Goal: Contribute content: Add original content to the website for others to see

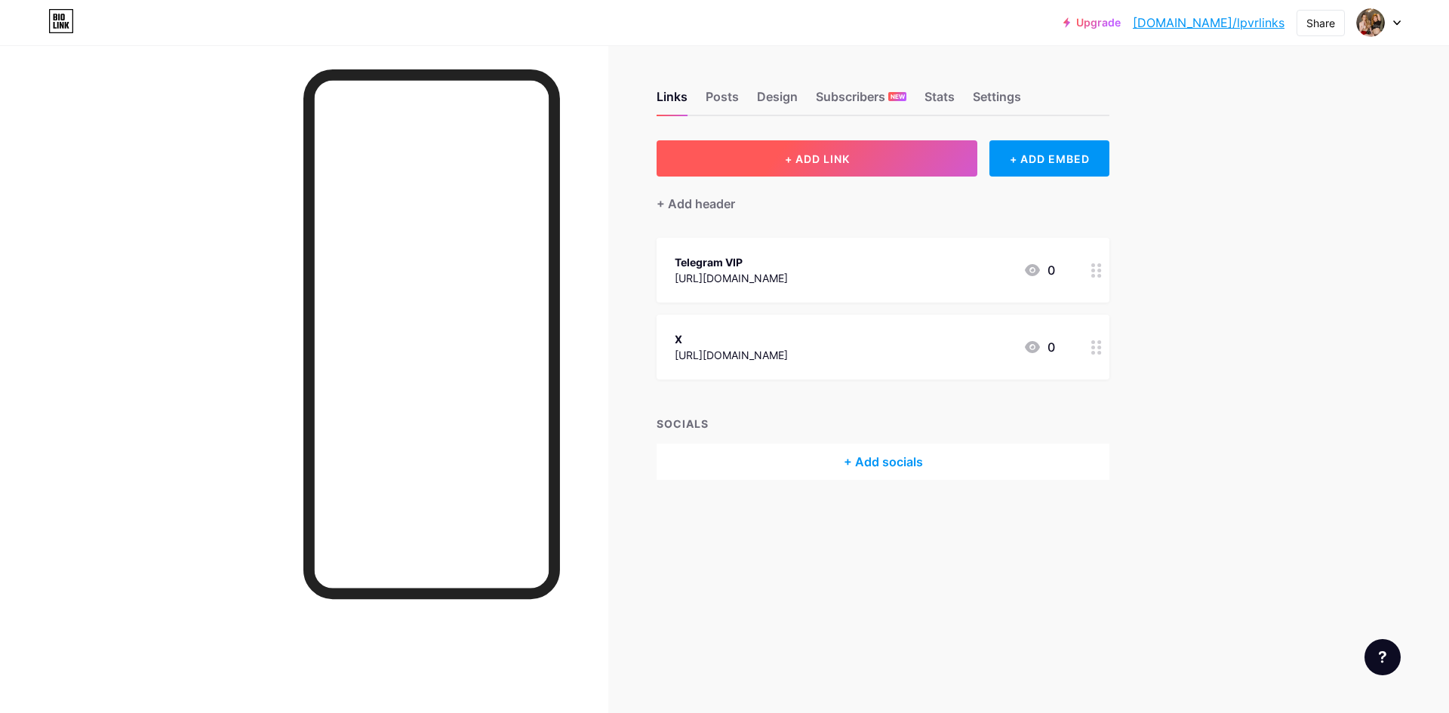
click at [789, 172] on button "+ ADD LINK" at bounding box center [817, 158] width 321 height 36
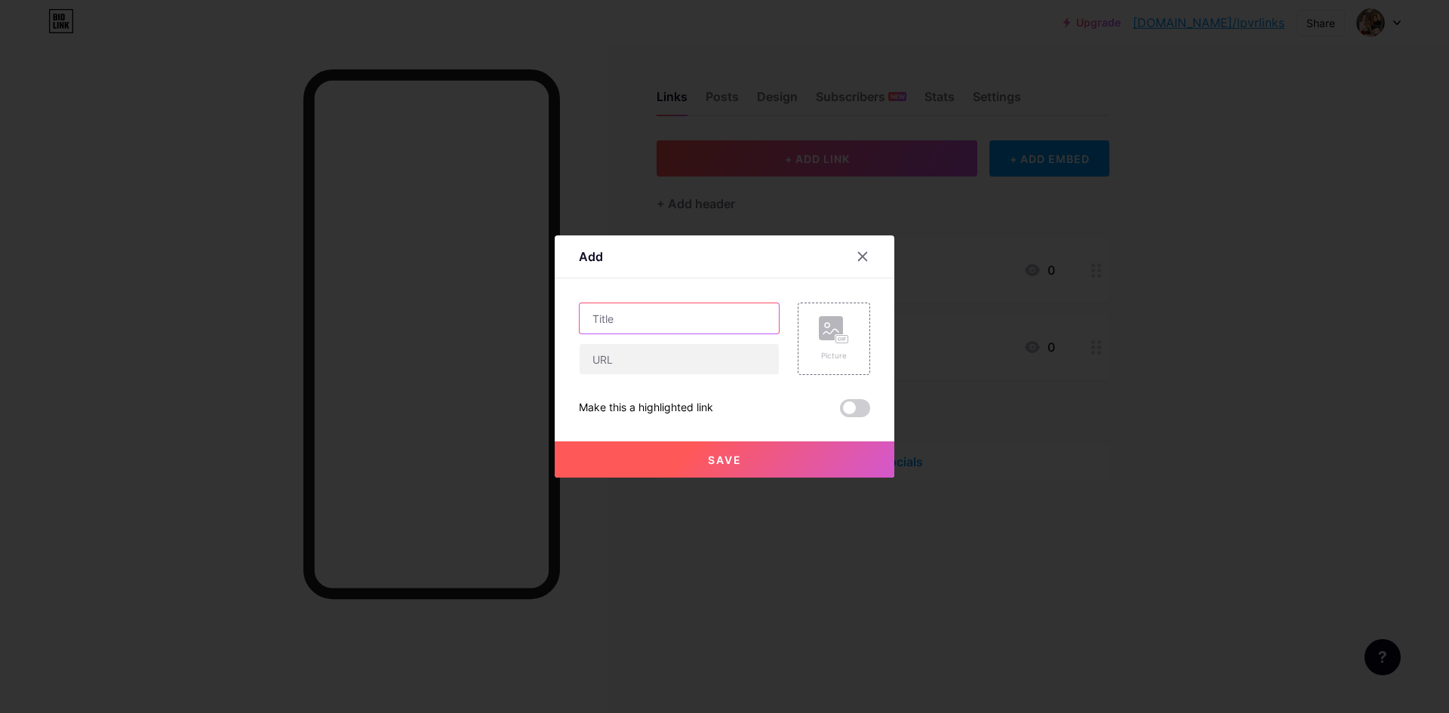
click at [614, 322] on input "text" at bounding box center [679, 318] width 199 height 30
click at [617, 362] on input "text" at bounding box center [679, 359] width 199 height 30
paste input "[URL][DOMAIN_NAME]"
type input "[URL][DOMAIN_NAME]"
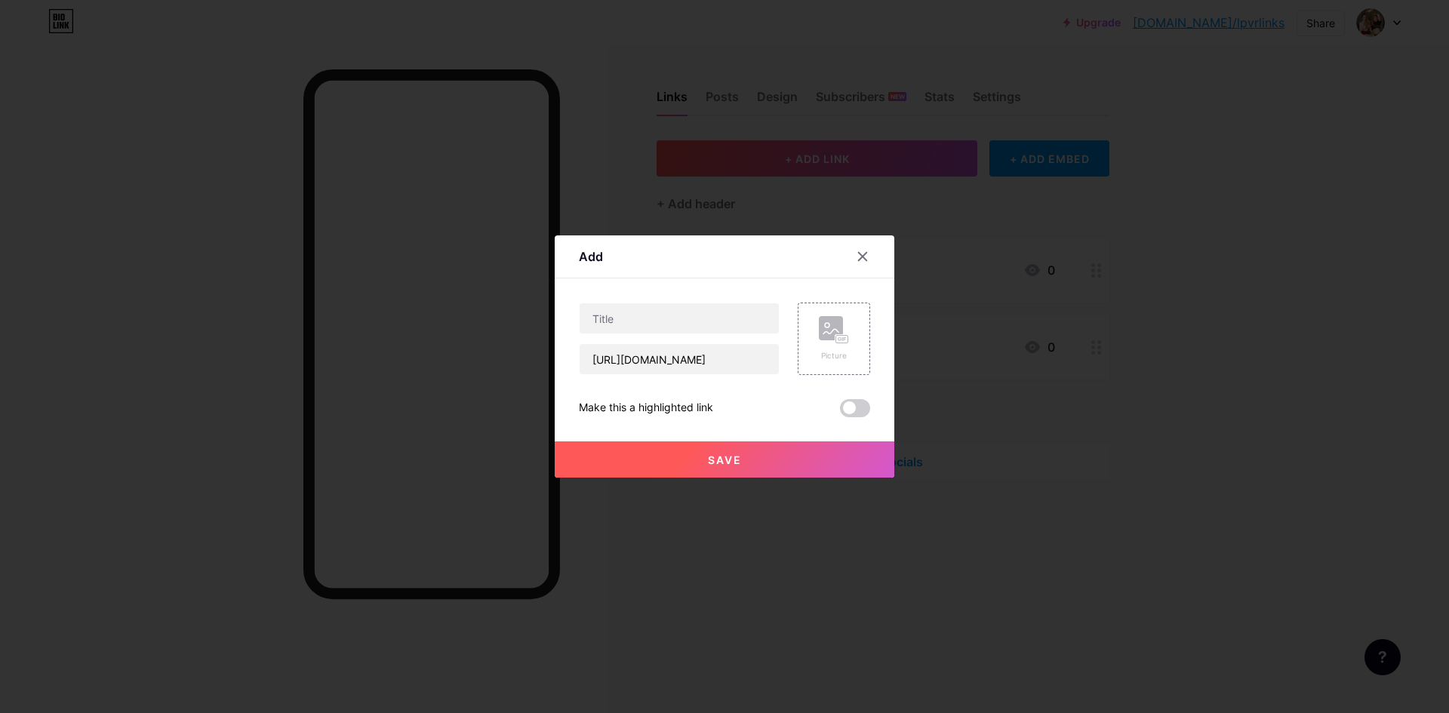
scroll to position [0, 0]
click at [727, 461] on span "Save" at bounding box center [725, 460] width 34 height 13
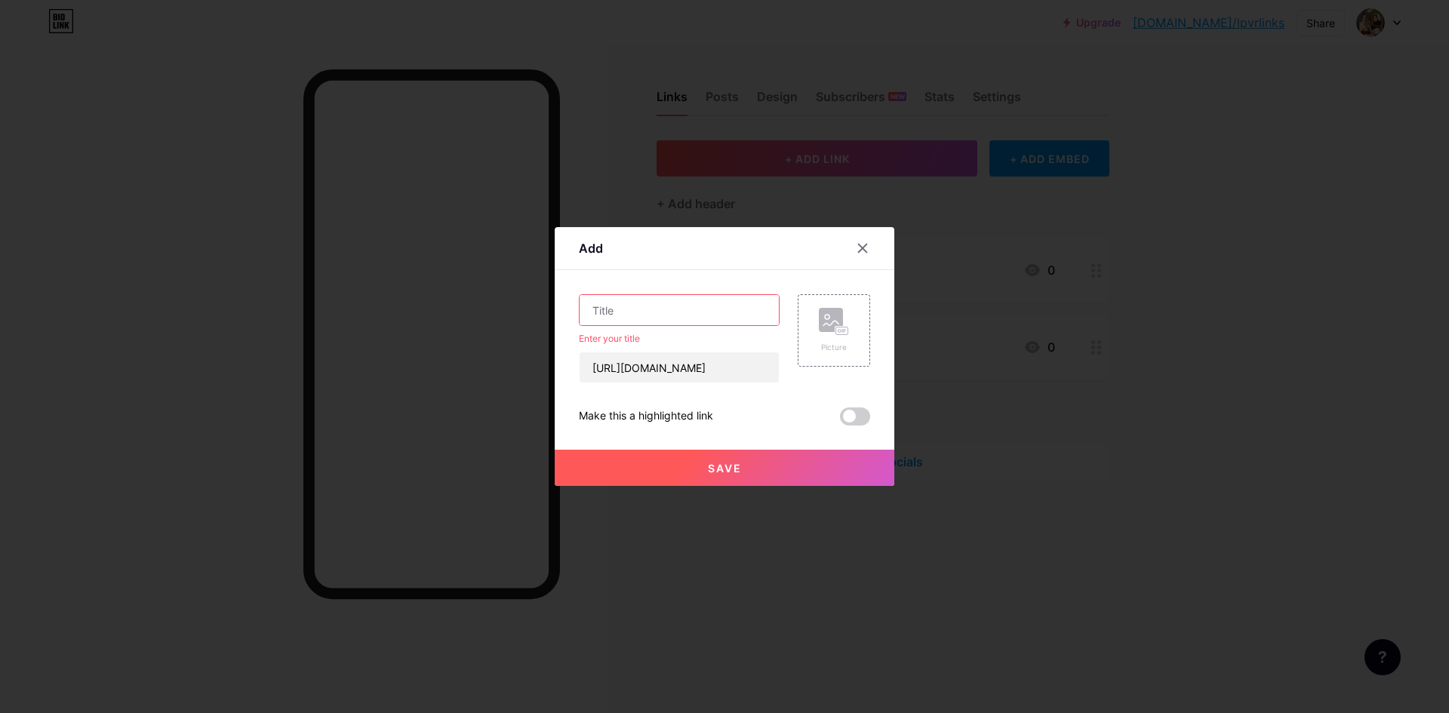
click at [611, 303] on input "text" at bounding box center [679, 310] width 199 height 30
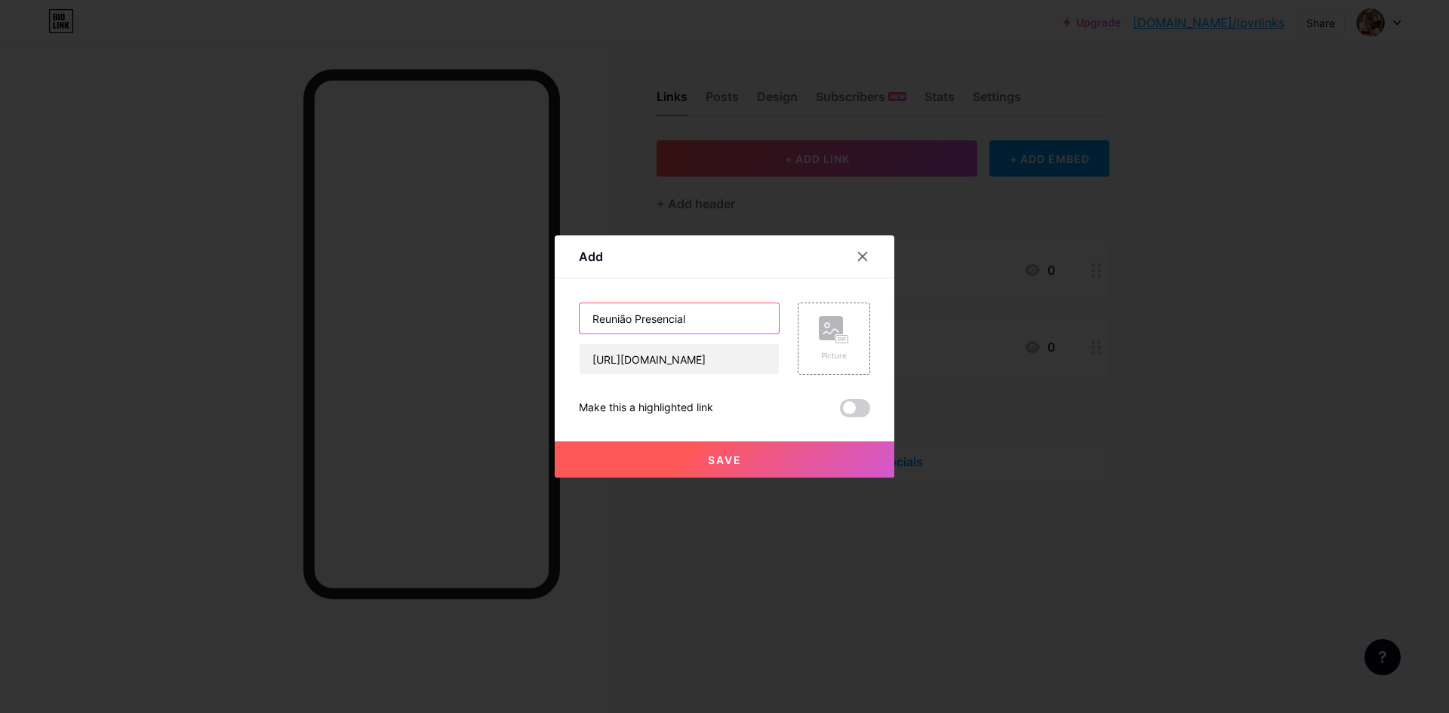
type input "Reunião Presencial"
click at [708, 463] on span "Save" at bounding box center [725, 460] width 34 height 13
